Goal: Information Seeking & Learning: Learn about a topic

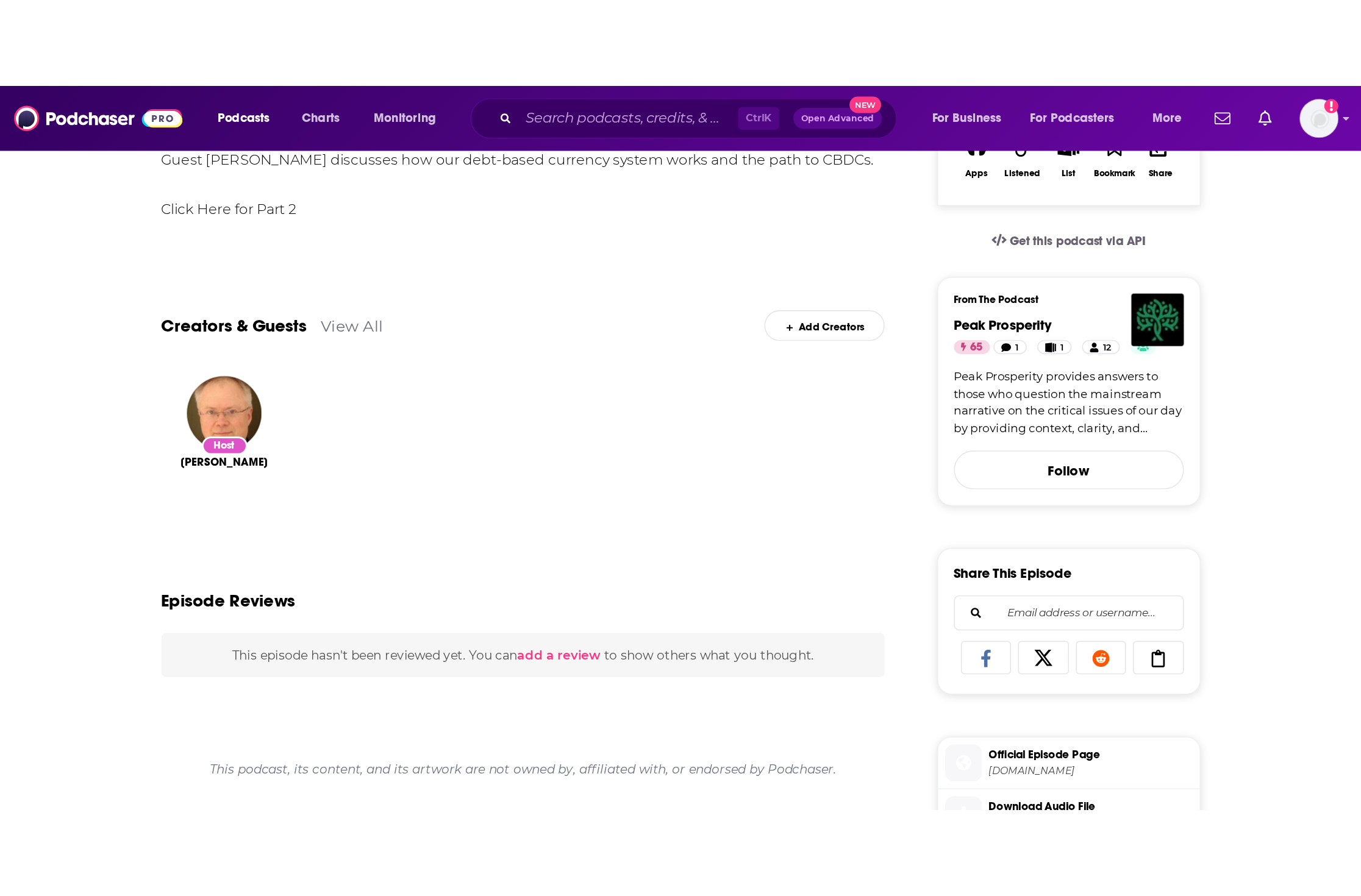
scroll to position [235, 0]
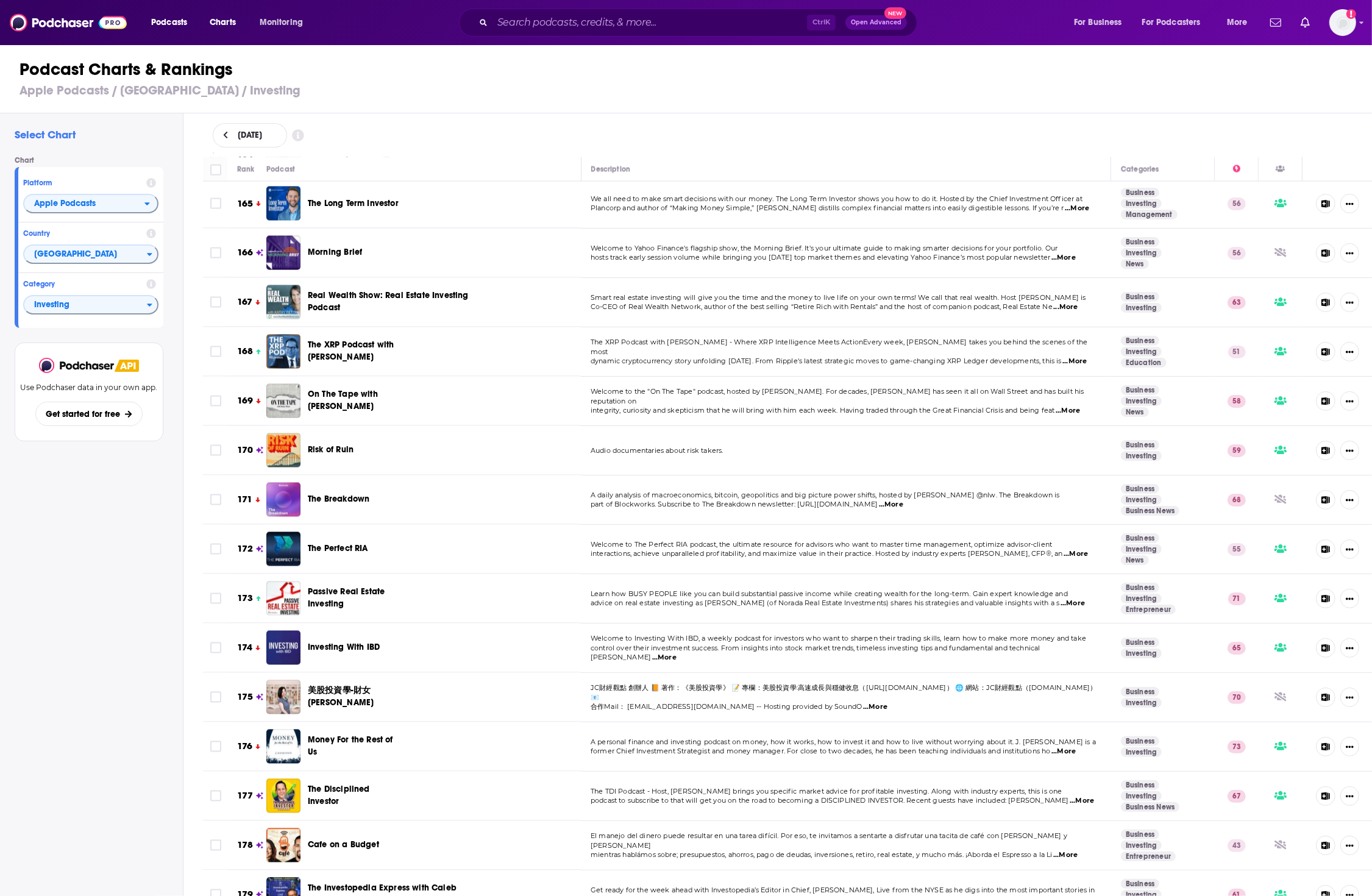
scroll to position [8122, 0]
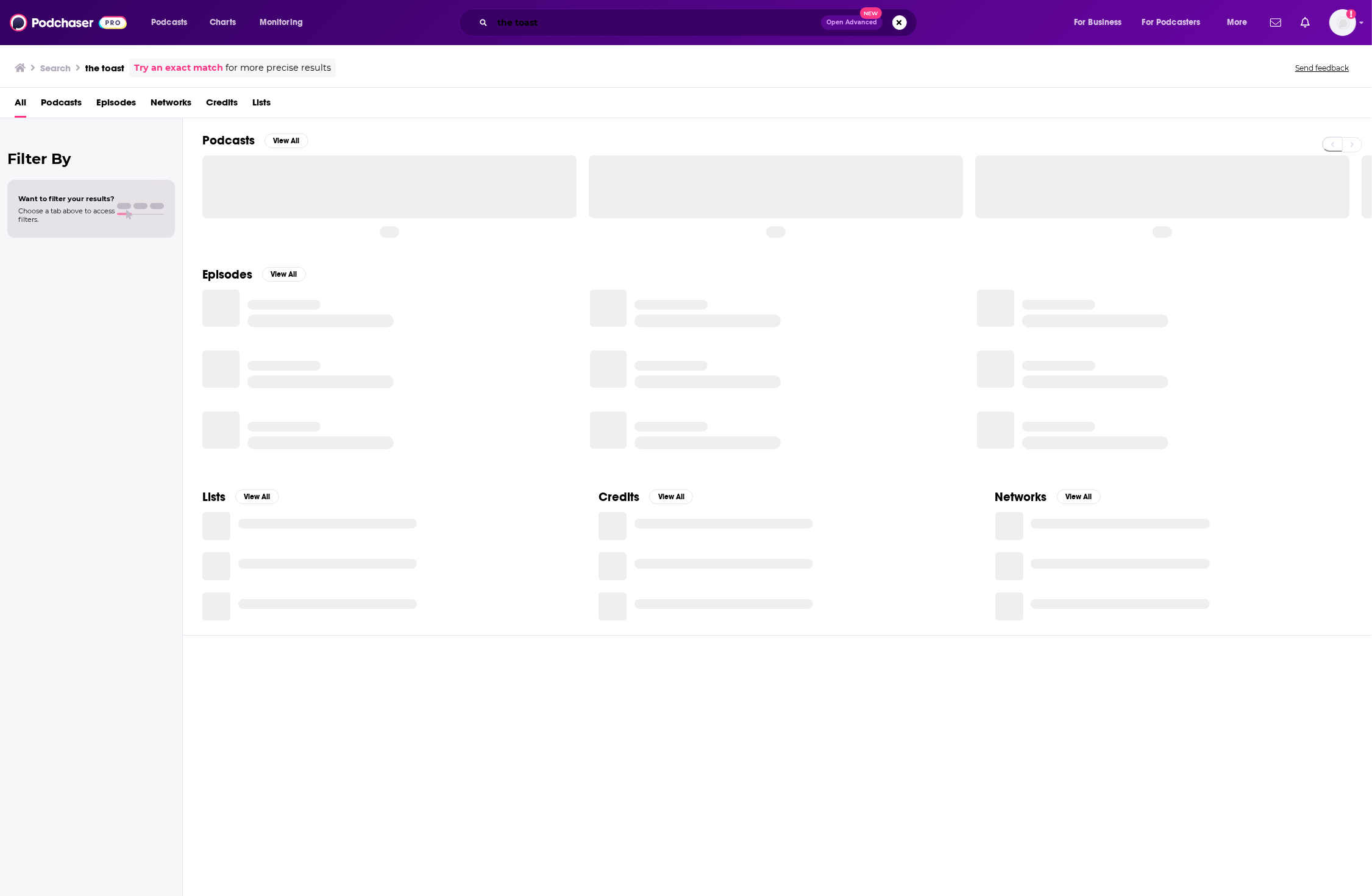
click at [526, 22] on input "the toast" at bounding box center [656, 22] width 329 height 19
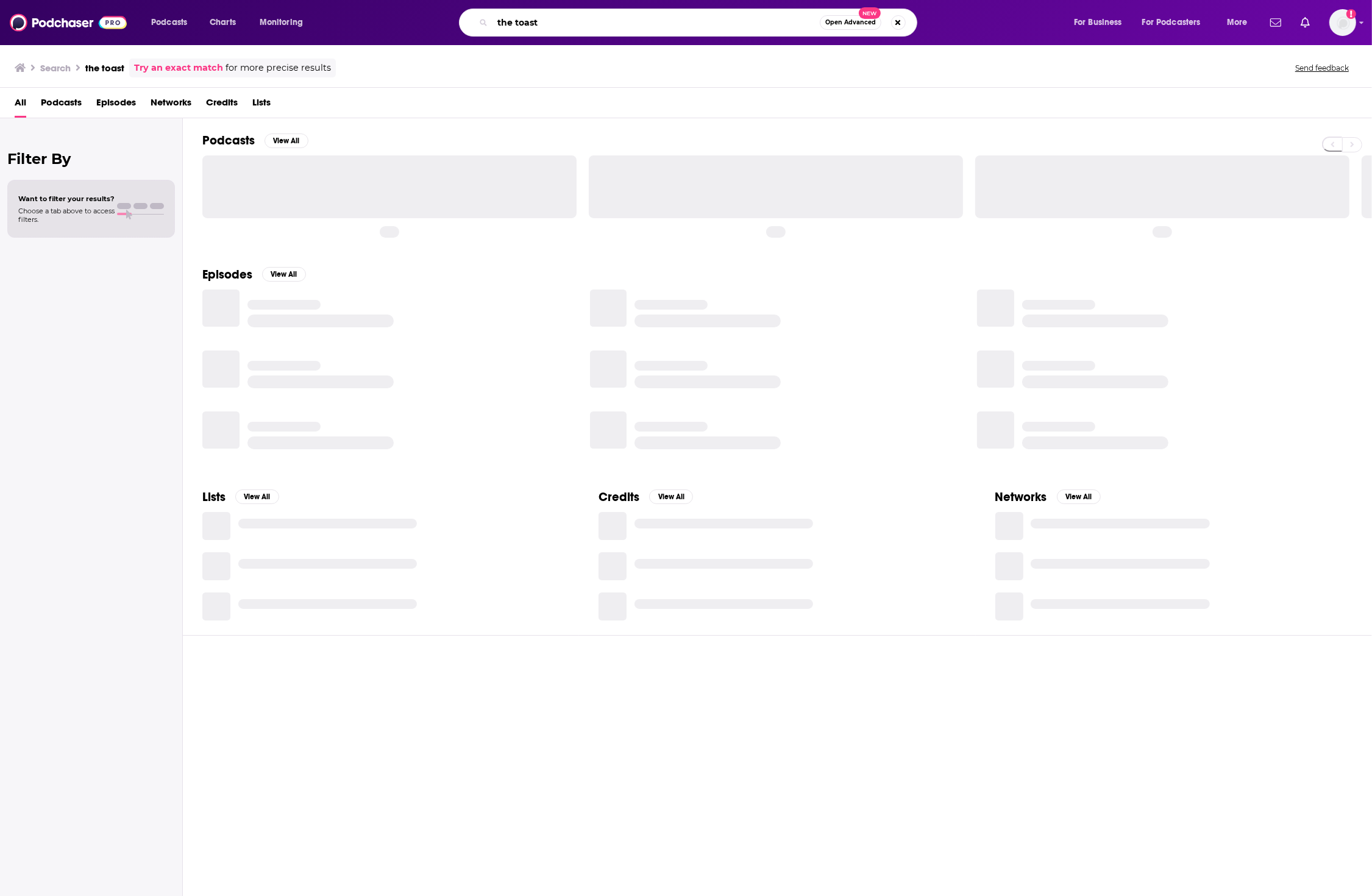
click at [526, 22] on input "the toast" at bounding box center [655, 22] width 327 height 19
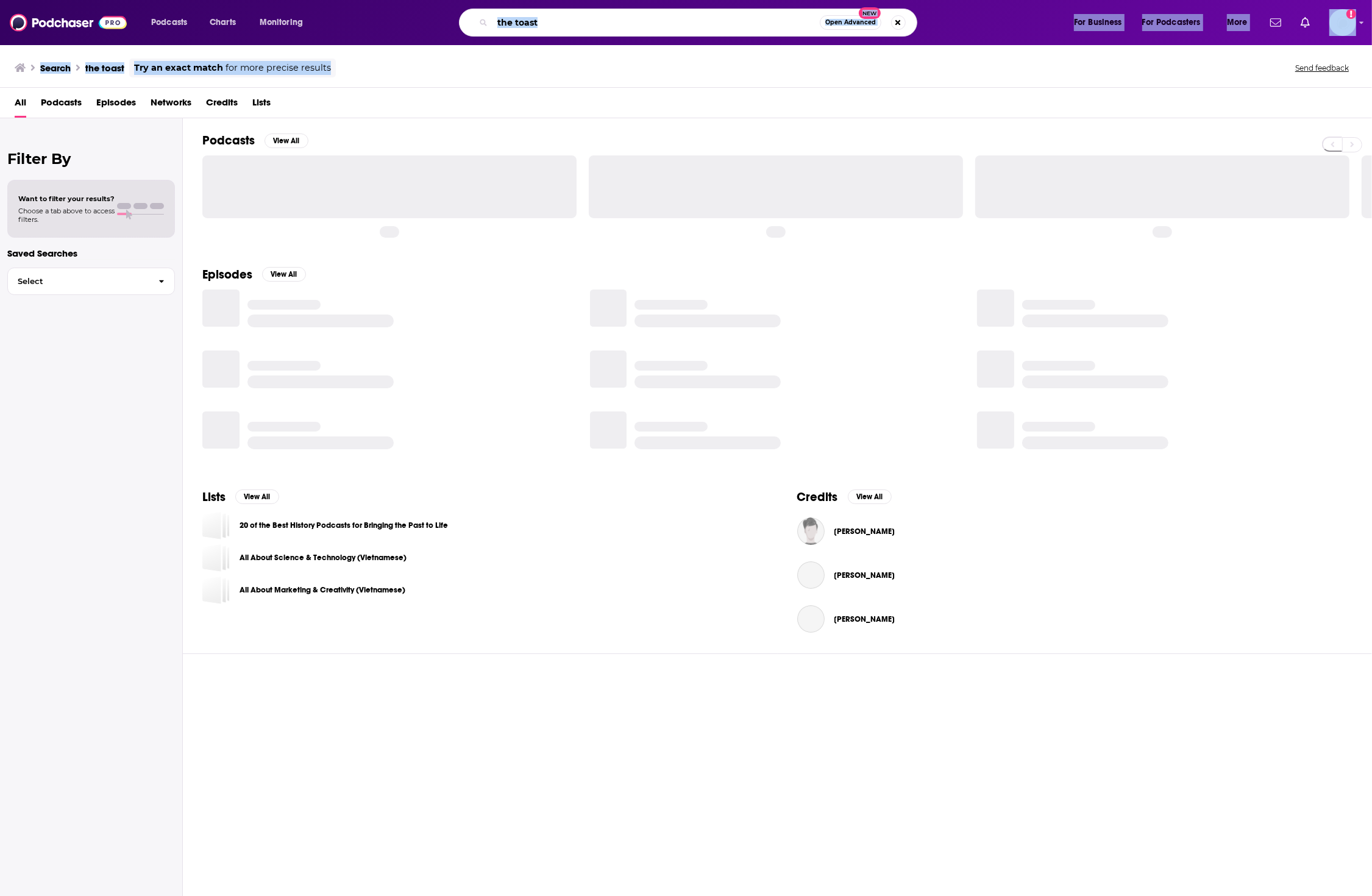
click at [544, 73] on div "Podcasts Charts Monitoring the toast Open Advanced New For Business For Podcast…" at bounding box center [686, 448] width 1372 height 896
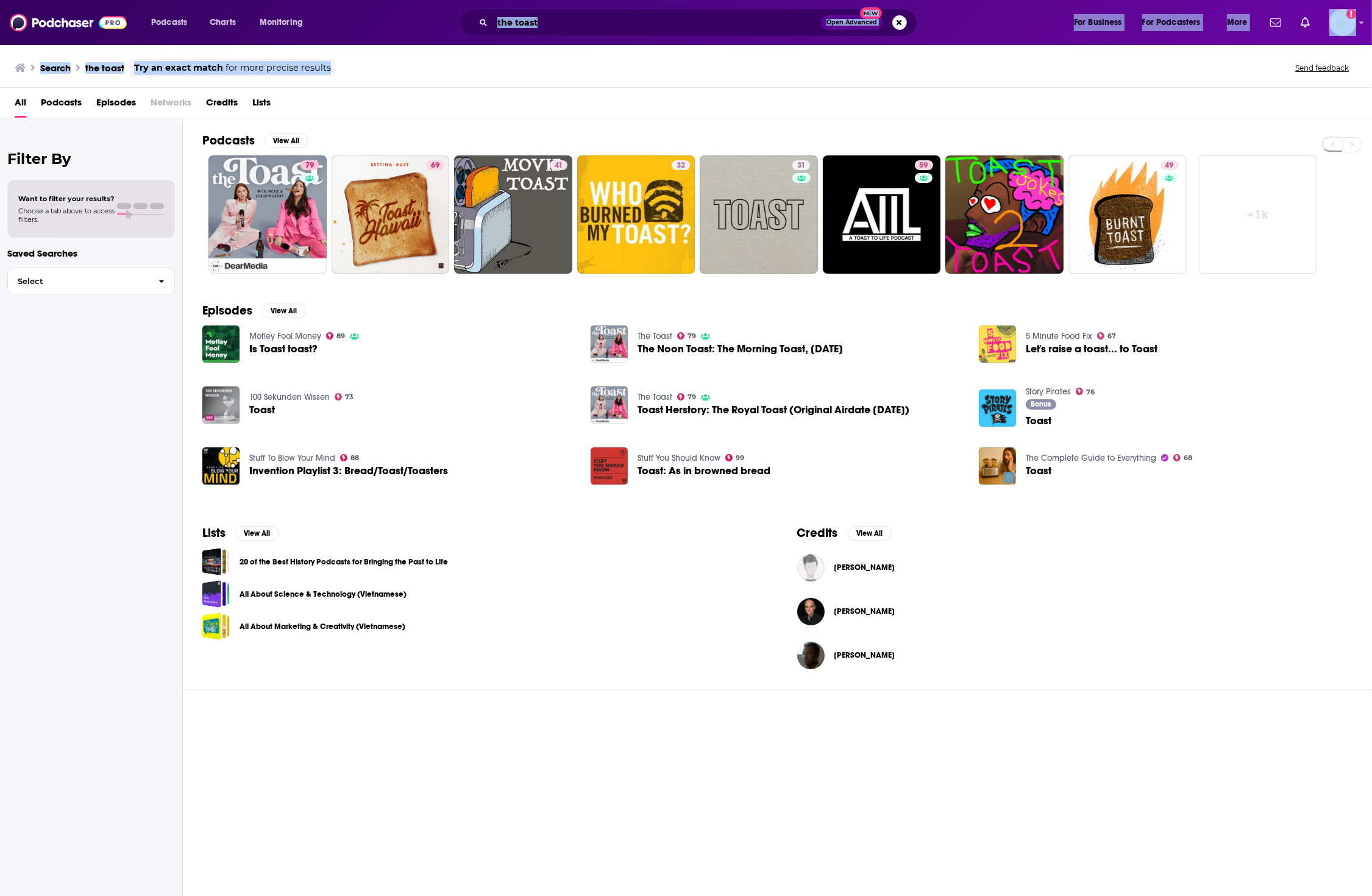
click at [589, 25] on input "the toast" at bounding box center [656, 22] width 329 height 19
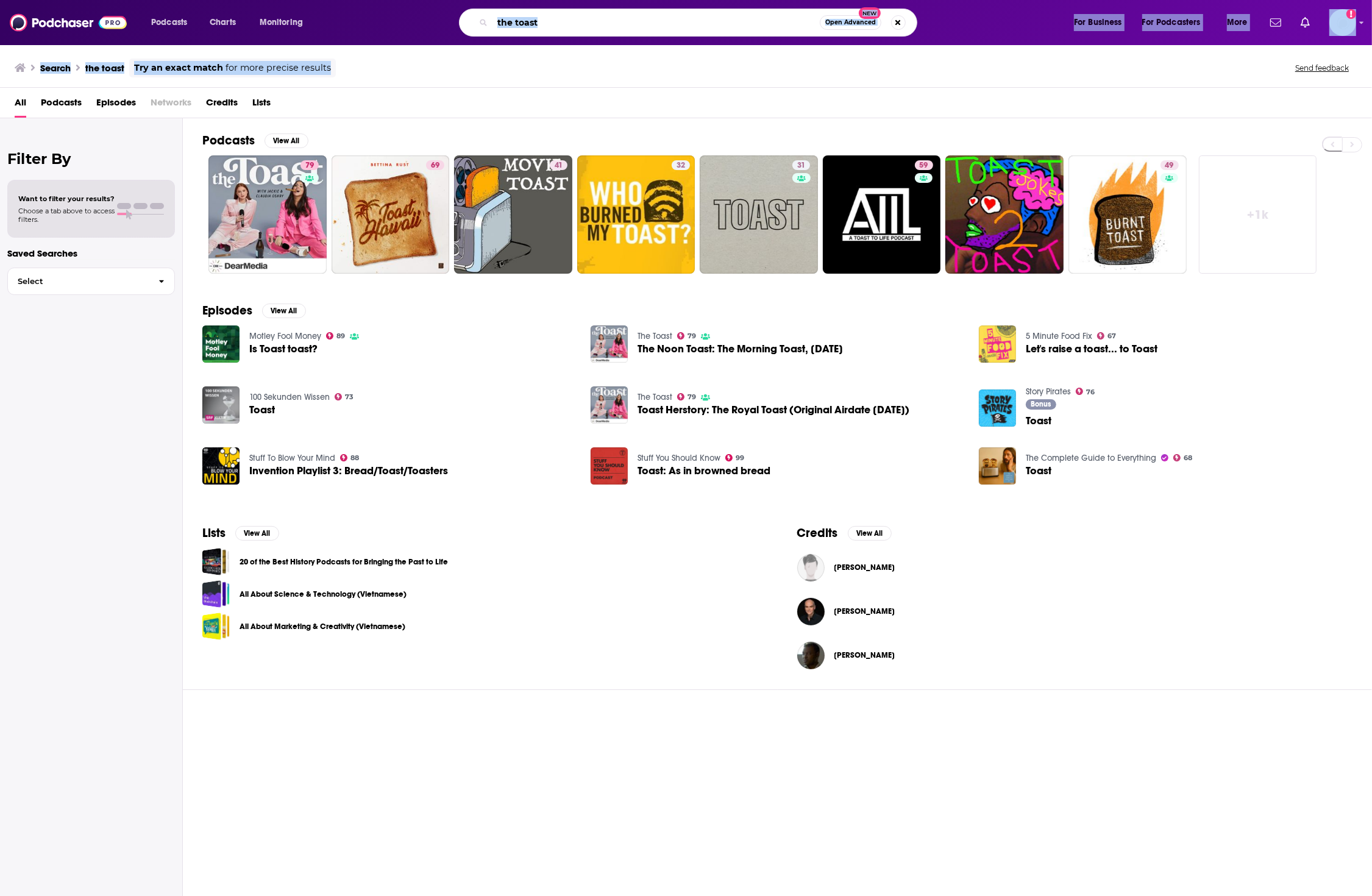
click at [534, 19] on input "the toast" at bounding box center [655, 22] width 327 height 19
type input "pivot"
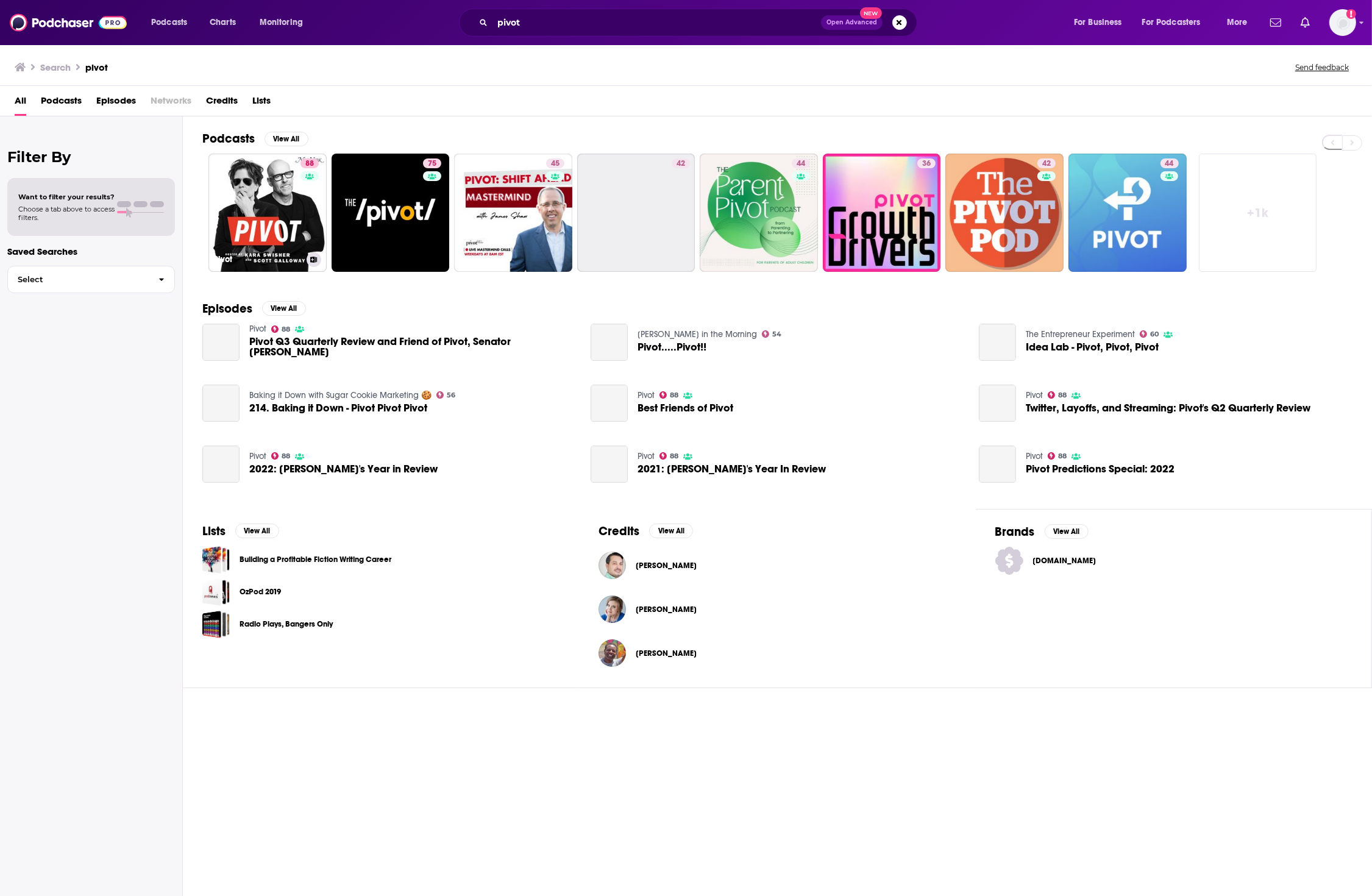
click at [288, 194] on link "88 Pivot" at bounding box center [268, 213] width 119 height 119
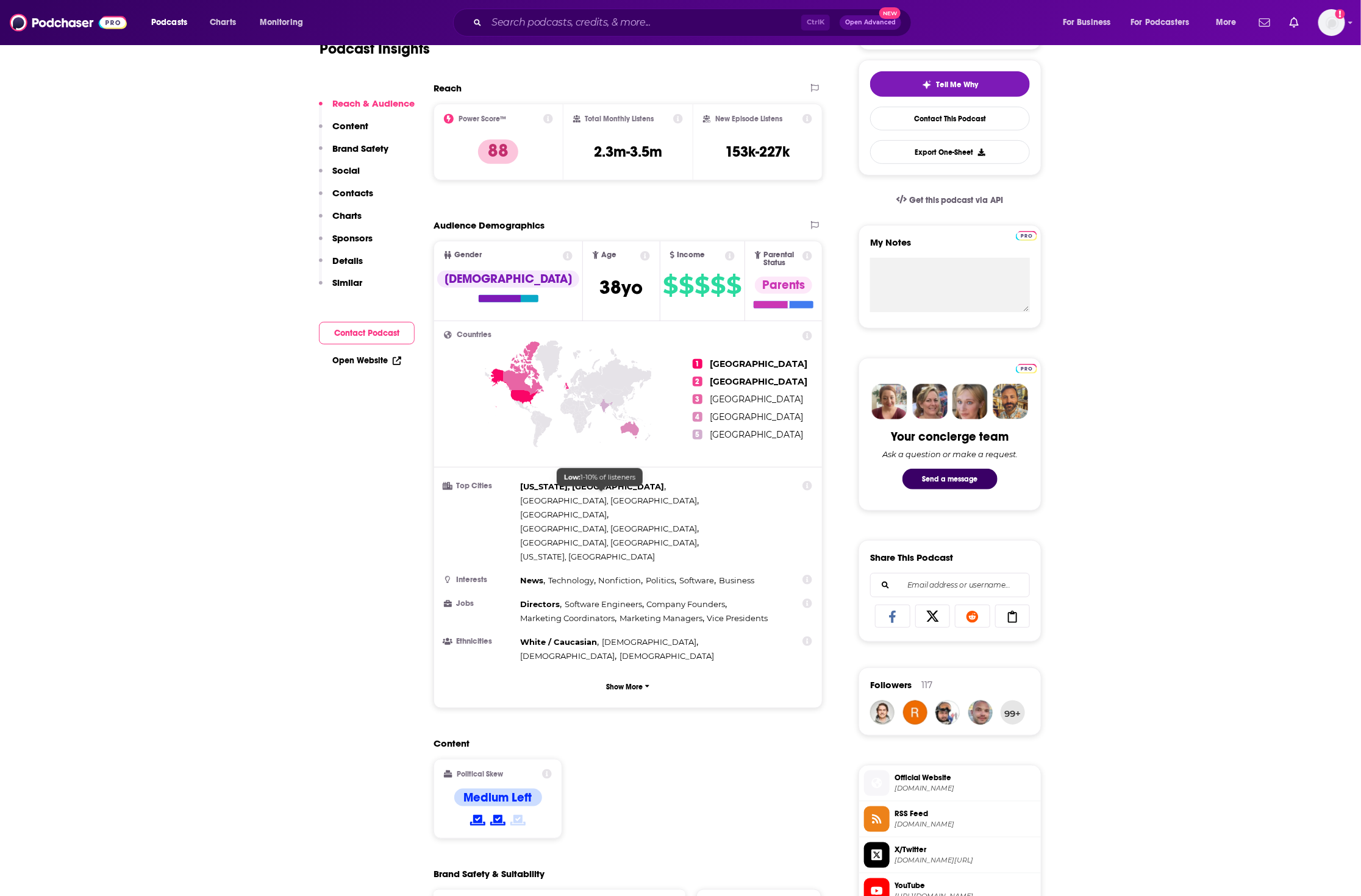
scroll to position [381, 0]
